Goal: Transaction & Acquisition: Purchase product/service

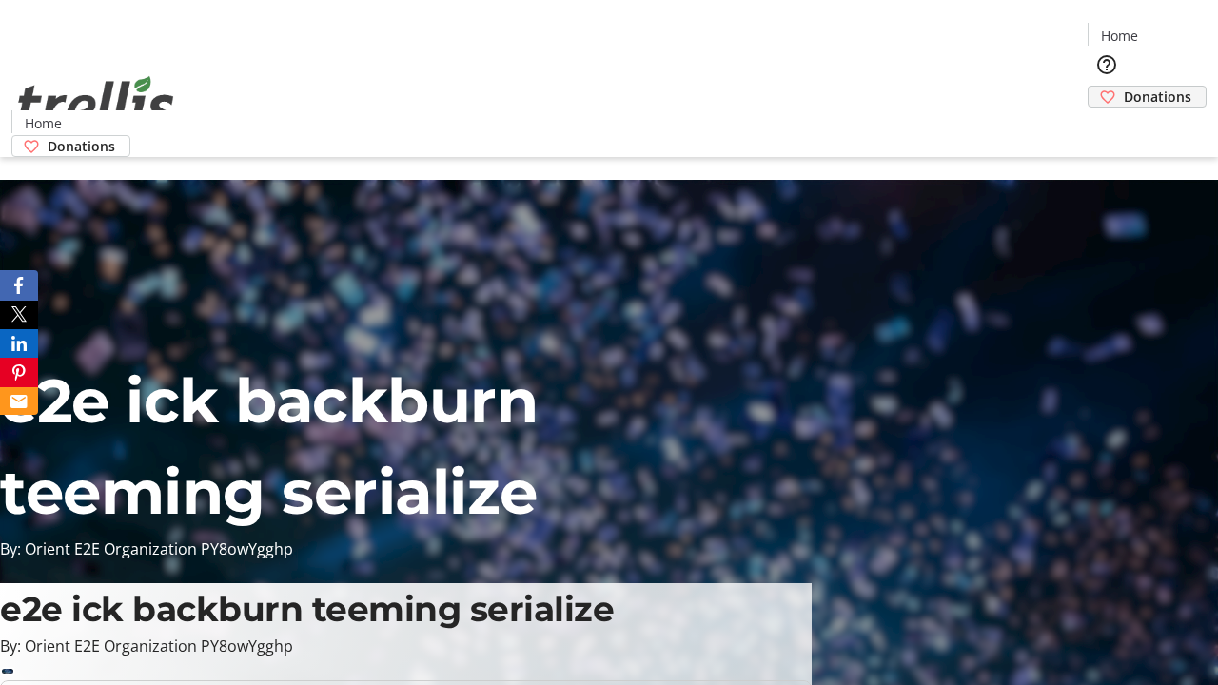
click at [1124, 87] on span "Donations" at bounding box center [1158, 97] width 68 height 20
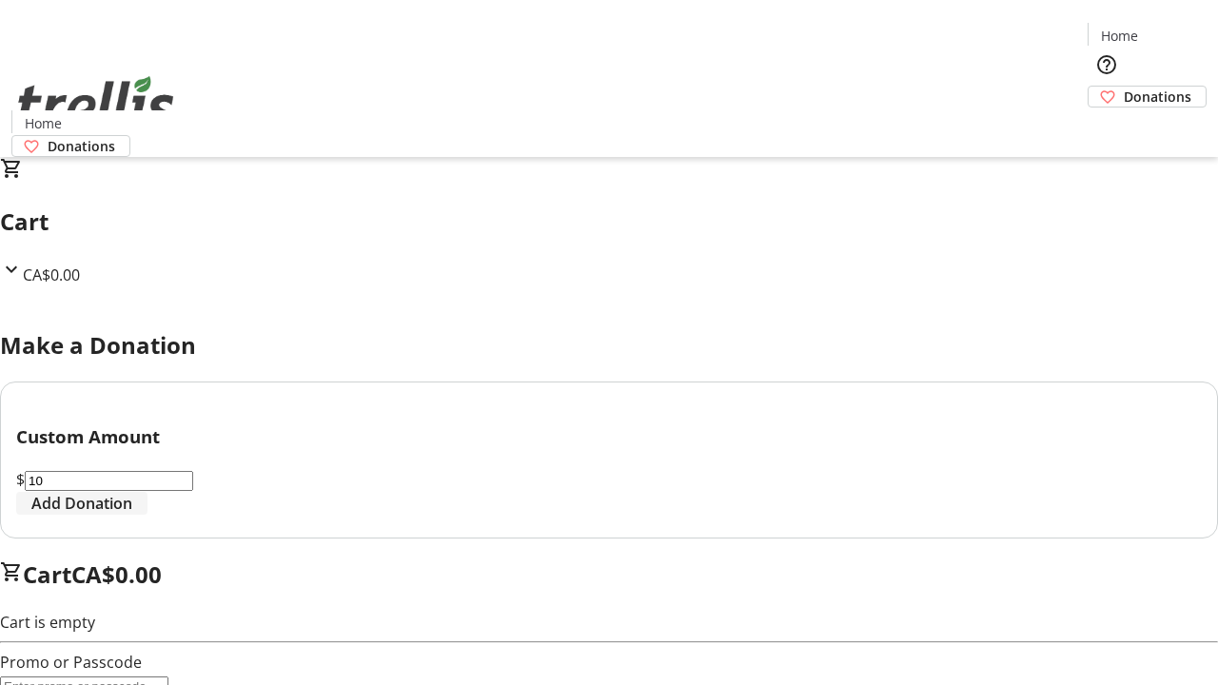
click at [132, 515] on span "Add Donation" at bounding box center [81, 503] width 101 height 23
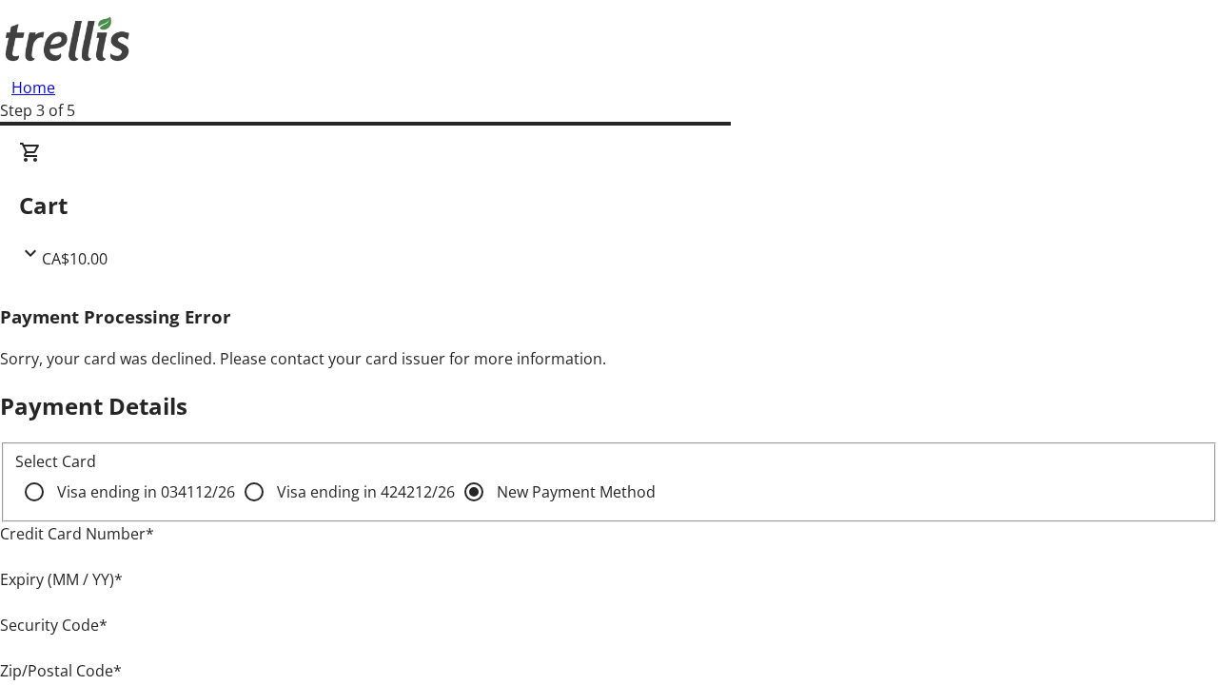
click at [235, 508] on input "Visa ending in 4242 12/26" at bounding box center [254, 492] width 38 height 38
radio input "true"
